Goal: Find specific page/section: Find specific page/section

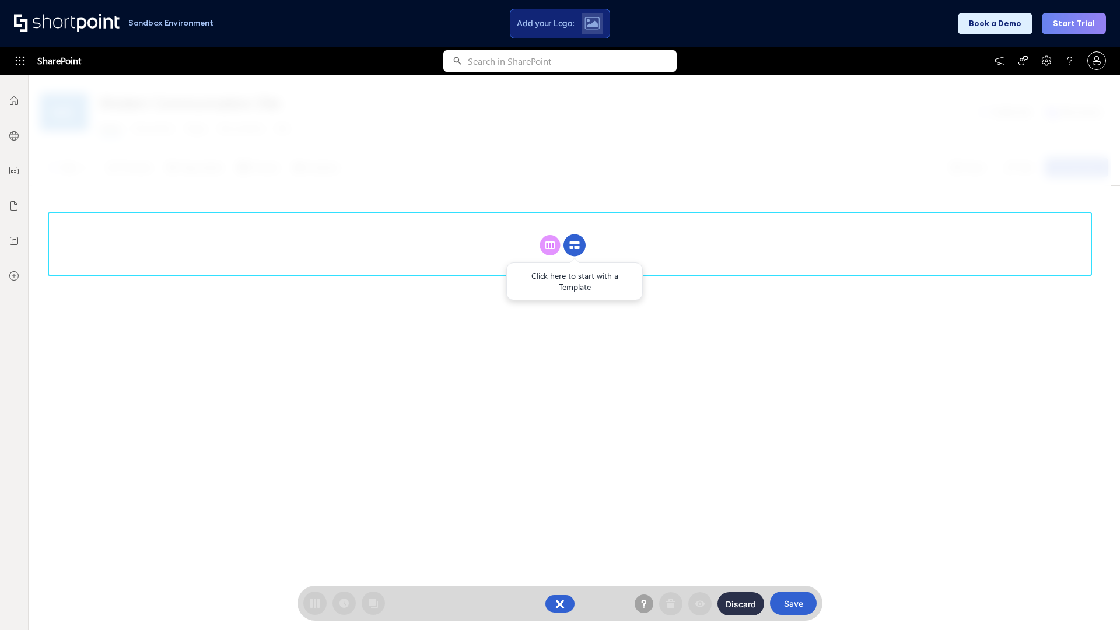
click at [574, 245] on circle at bounding box center [574, 245] width 22 height 22
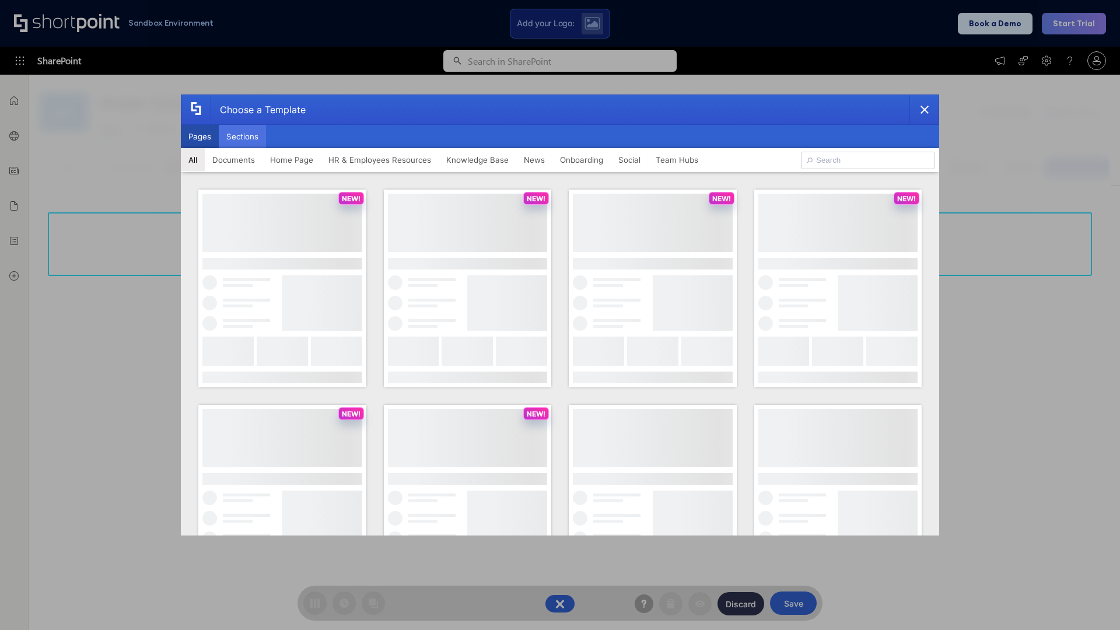
click at [242, 136] on button "Sections" at bounding box center [242, 136] width 47 height 23
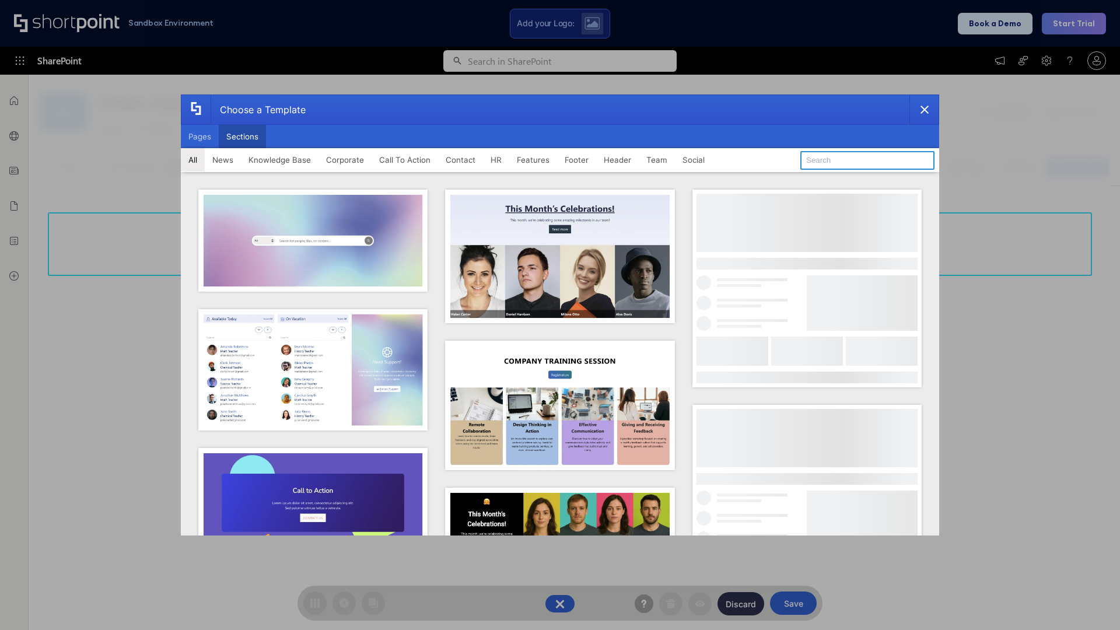
type input "Upcoming Vacations"
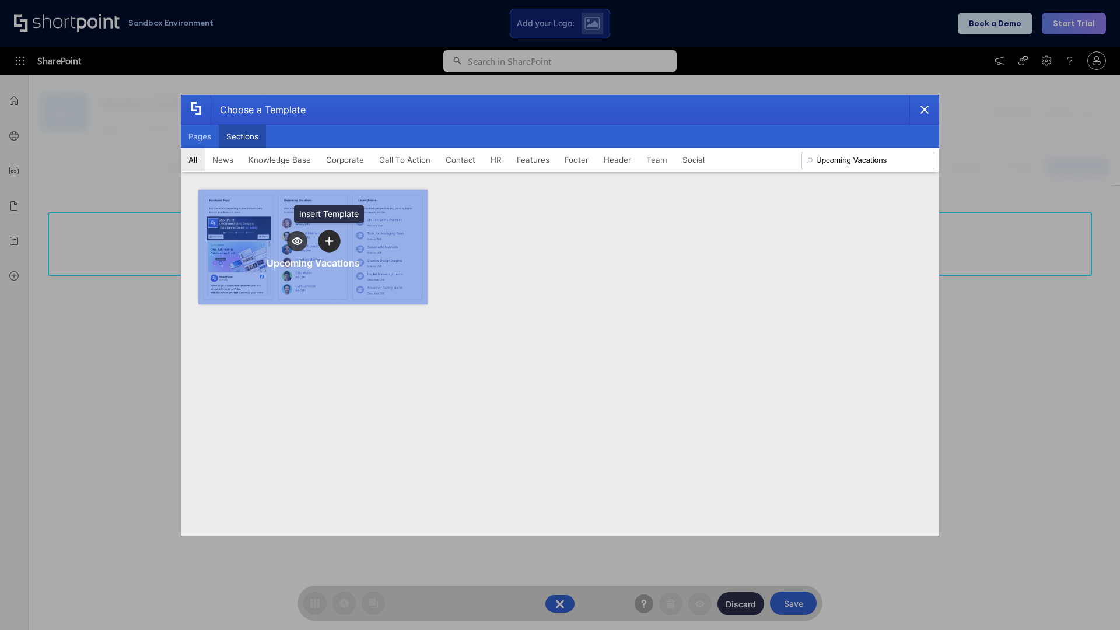
click at [329, 241] on icon "template selector" at bounding box center [329, 241] width 8 height 8
